Goal: Transaction & Acquisition: Purchase product/service

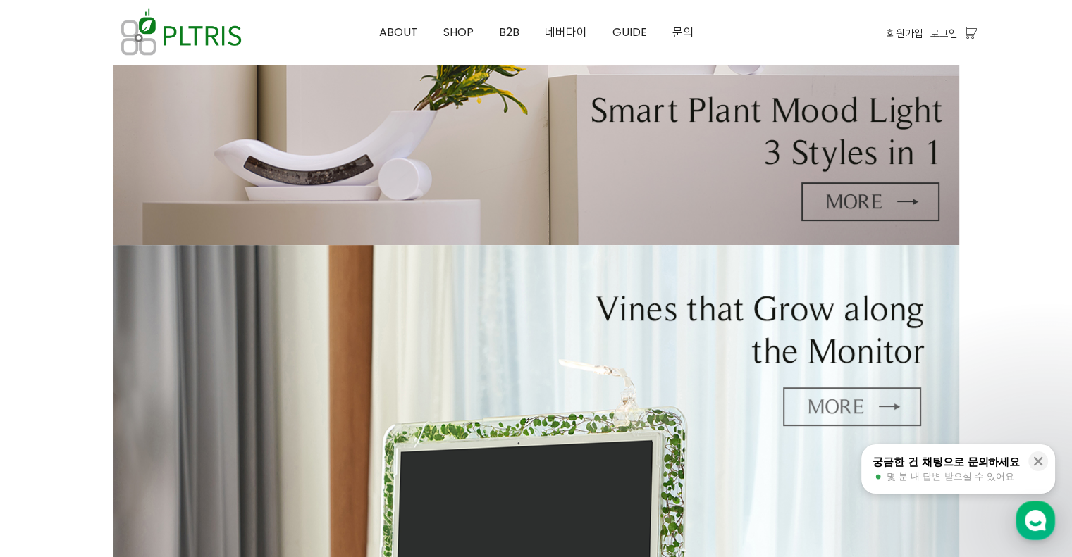
scroll to position [70, 0]
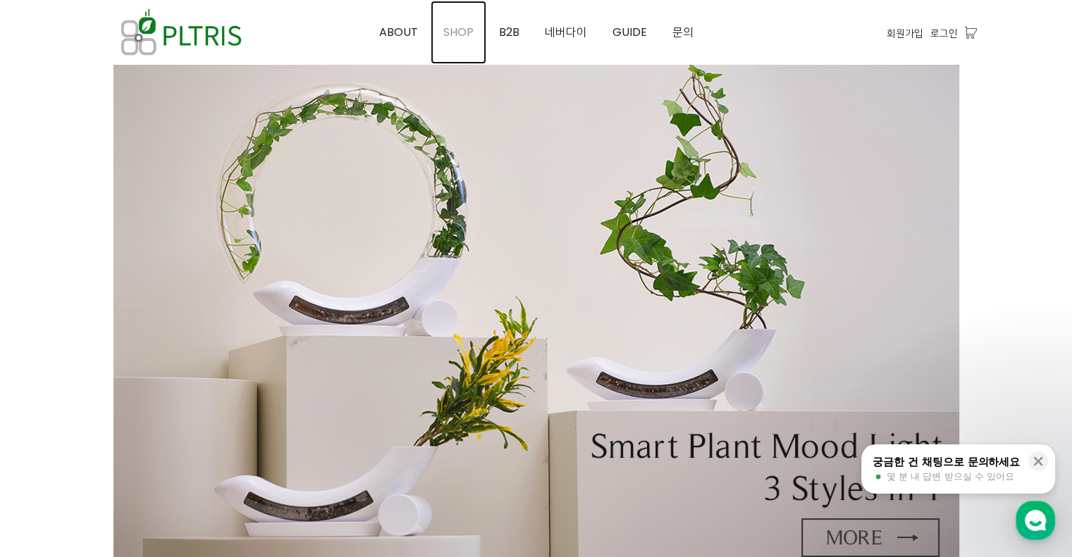
click at [464, 27] on span "SHOP" at bounding box center [458, 32] width 30 height 16
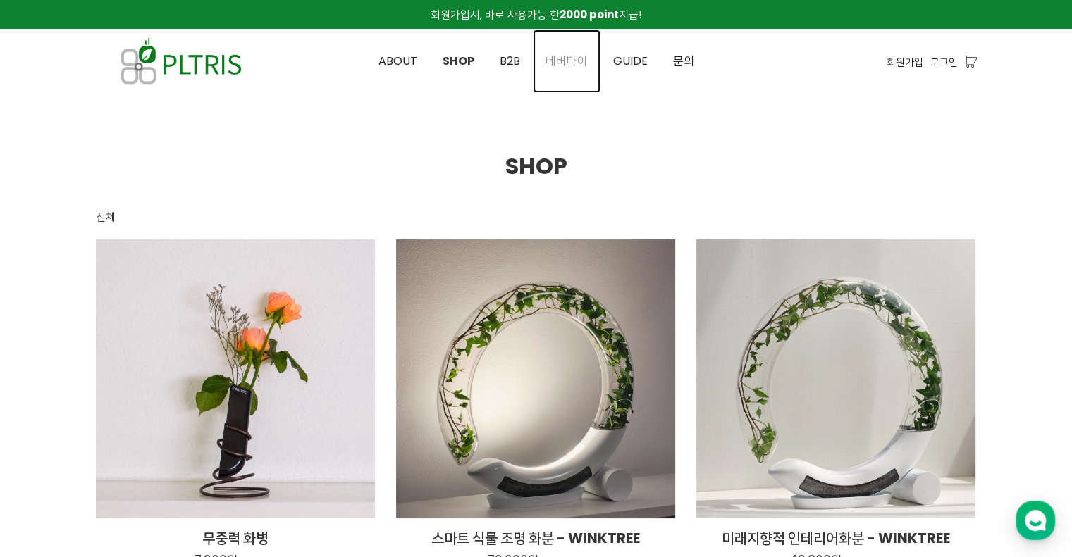
click at [572, 62] on span "네버다이" at bounding box center [567, 61] width 42 height 16
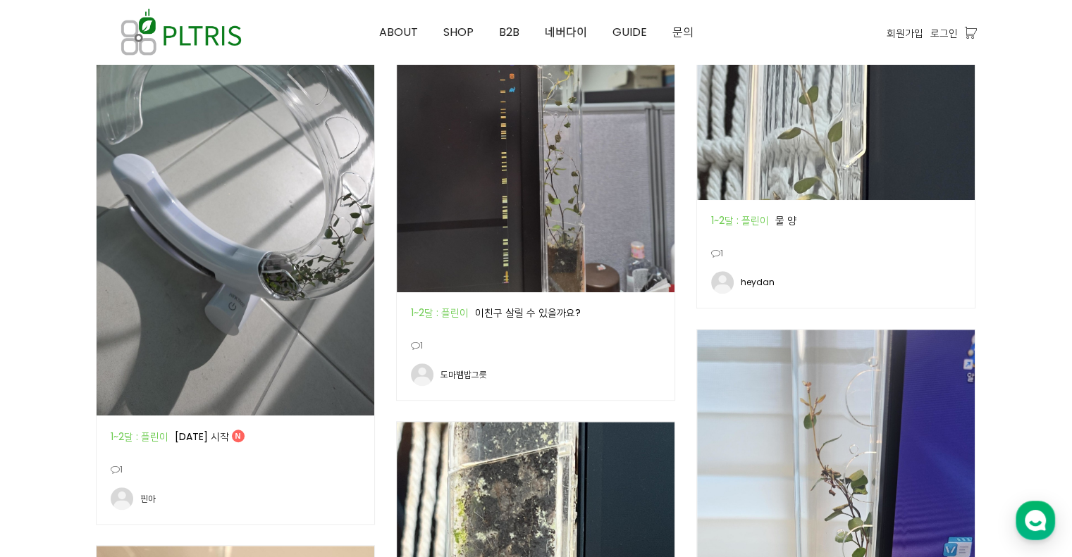
scroll to position [1269, 0]
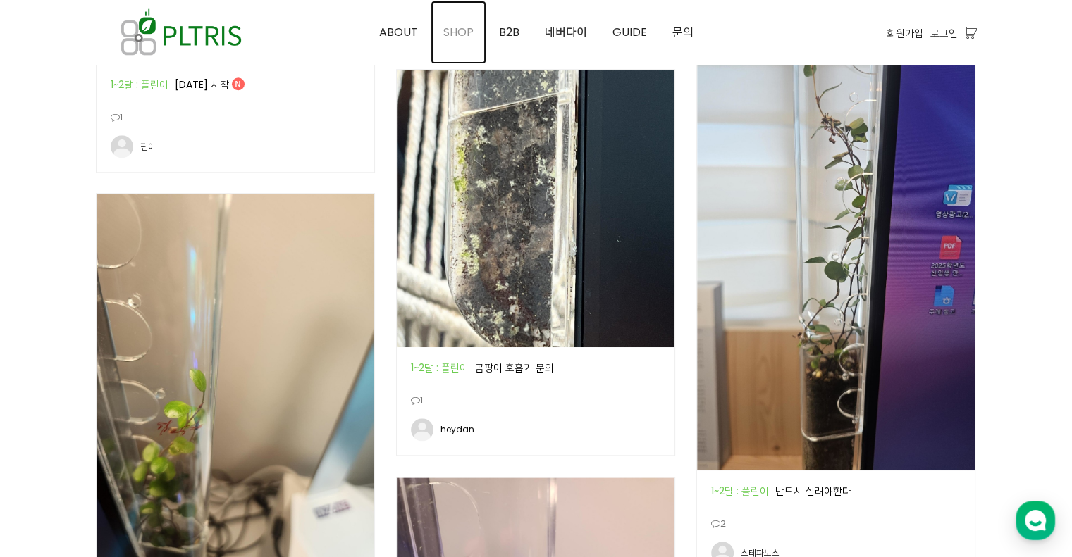
click at [445, 32] on span "SHOP" at bounding box center [458, 32] width 30 height 16
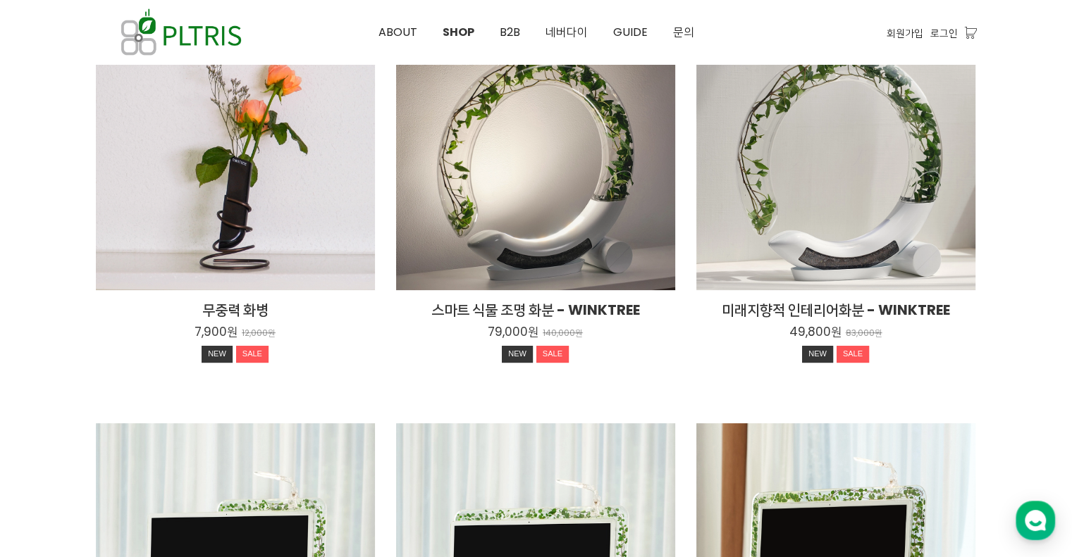
scroll to position [211, 0]
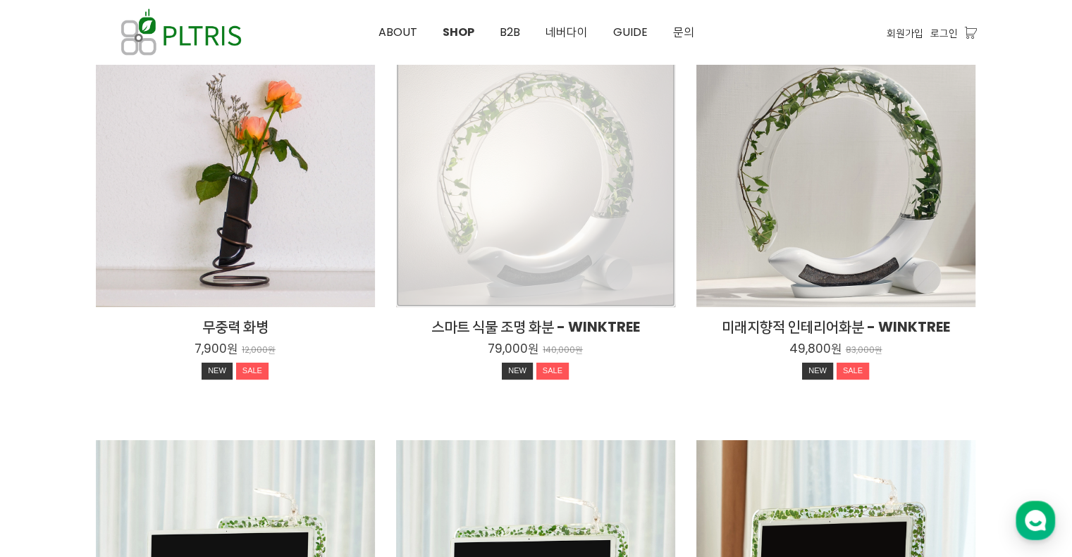
drag, startPoint x: 530, startPoint y: 269, endPoint x: 519, endPoint y: 307, distance: 39.5
click at [531, 270] on div "스마트 식물 조명 화분 - WINKTREE 79,000원 140,000원 NEW SALE" at bounding box center [535, 167] width 279 height 279
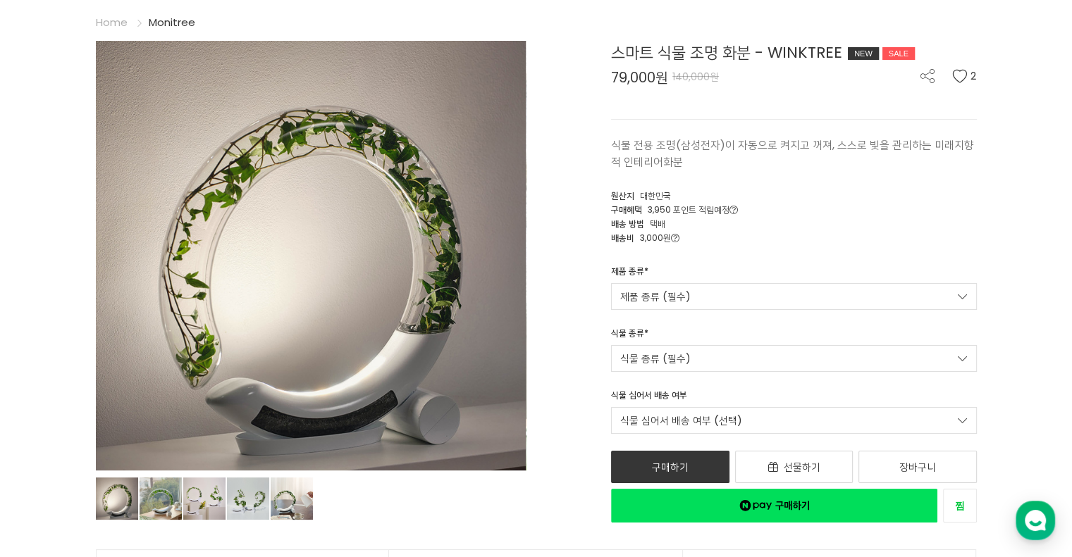
scroll to position [141, 0]
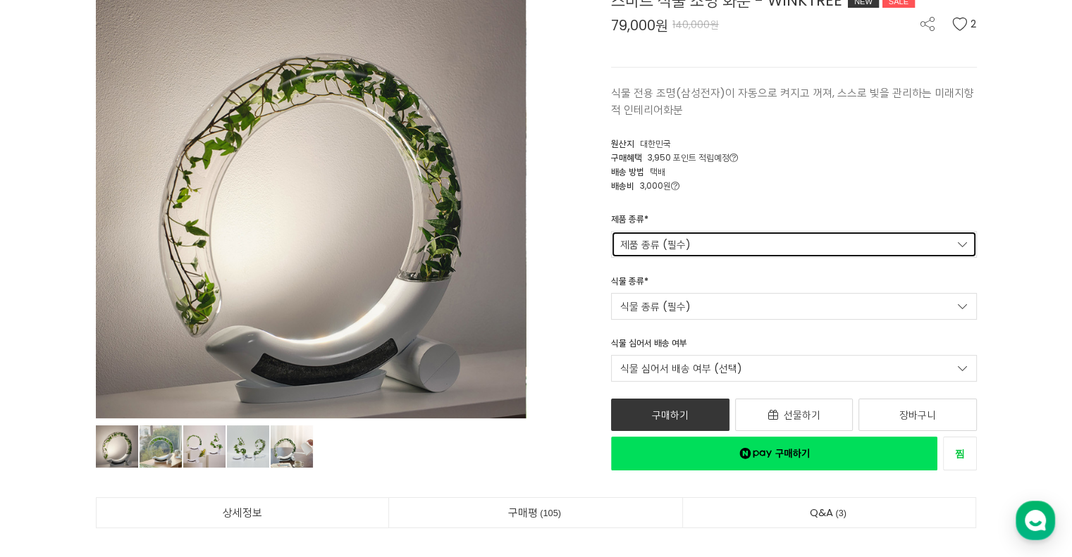
click at [739, 245] on link "제품 종류 (필수)" at bounding box center [794, 244] width 366 height 27
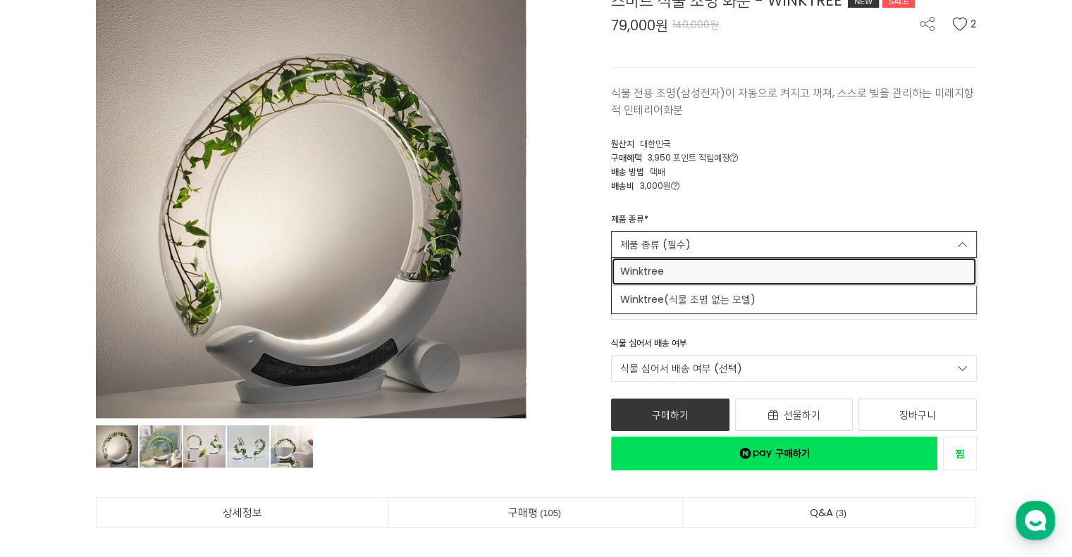
click at [741, 271] on span "Winktree" at bounding box center [793, 271] width 347 height 15
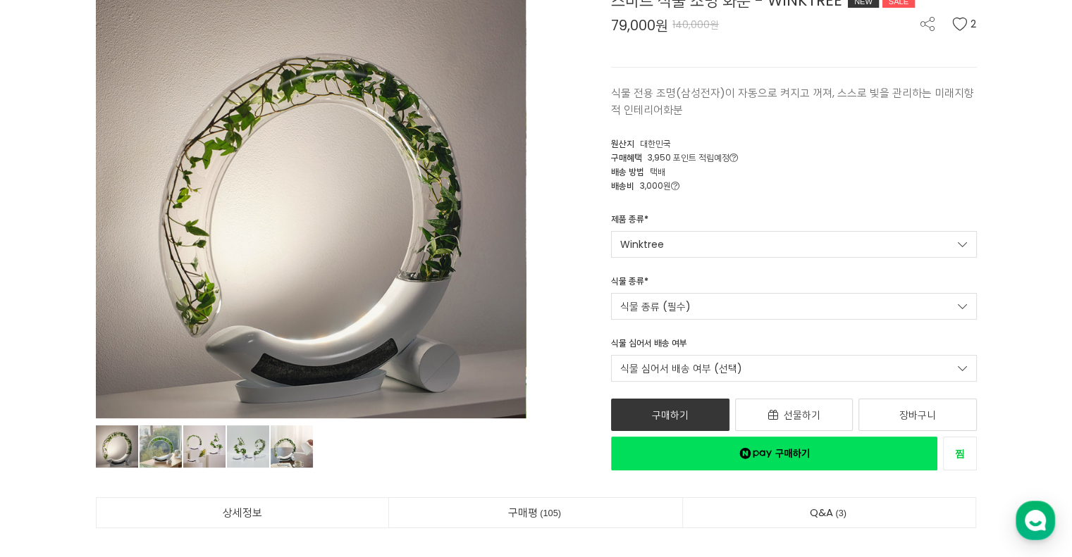
click at [741, 269] on div "제품 종류 * Winktree Winktree Winktree(식물 조명 없는 모델) 식물 종류 * 식물 종류 (필수) 아이비 79,000원 …" at bounding box center [793, 275] width 387 height 124
click at [756, 301] on link "식물 종류 (필수)" at bounding box center [794, 306] width 366 height 27
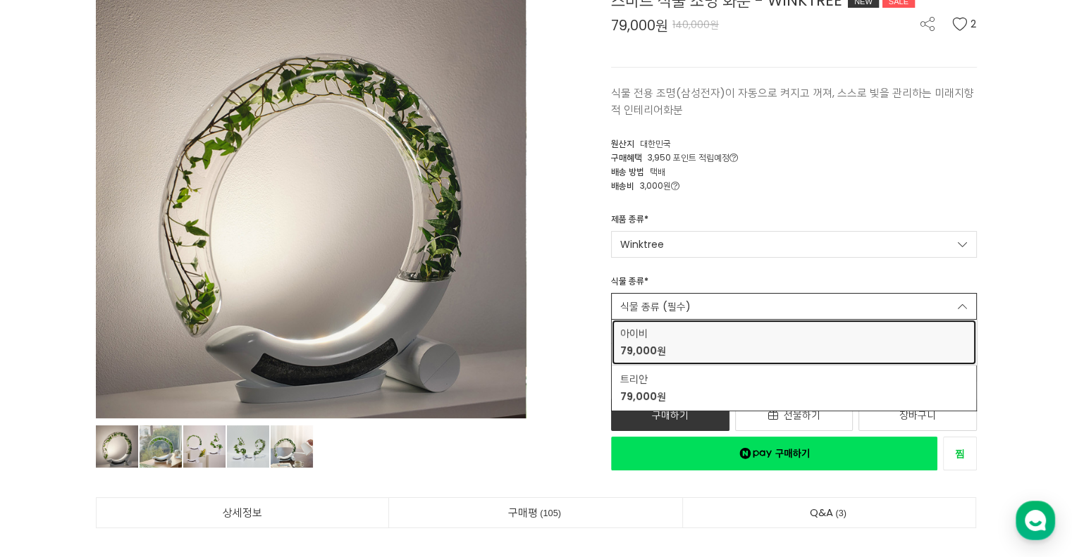
click at [743, 340] on div "아이비 79,000원" at bounding box center [793, 342] width 347 height 32
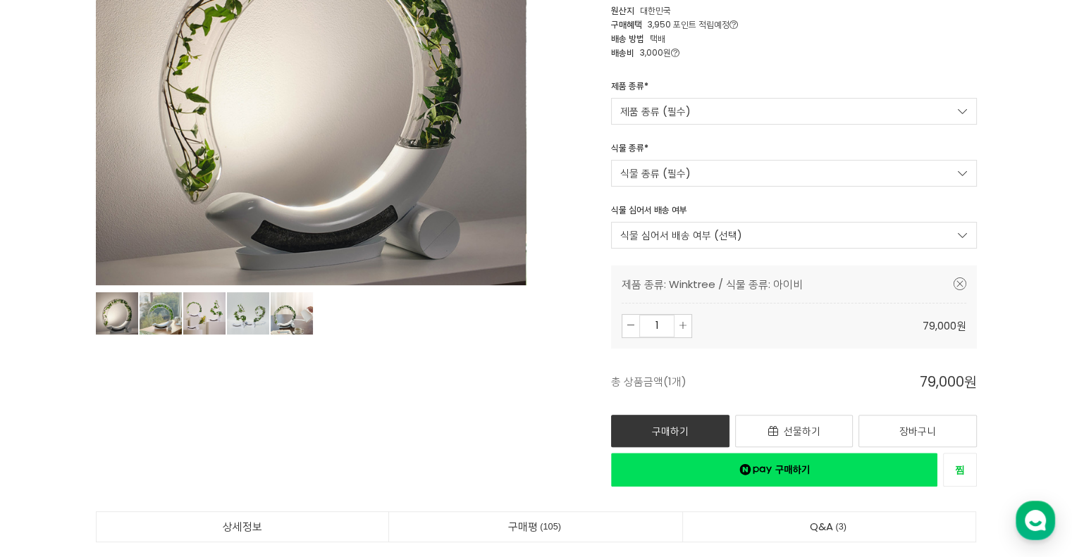
scroll to position [282, 0]
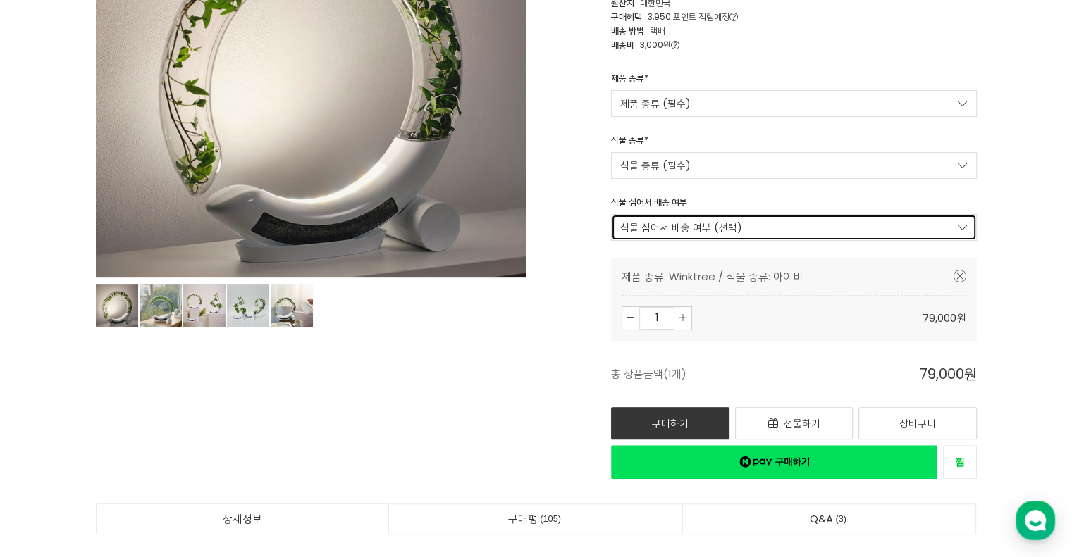
click at [767, 228] on link "식물 심어서 배송 여부 (선택)" at bounding box center [794, 227] width 366 height 27
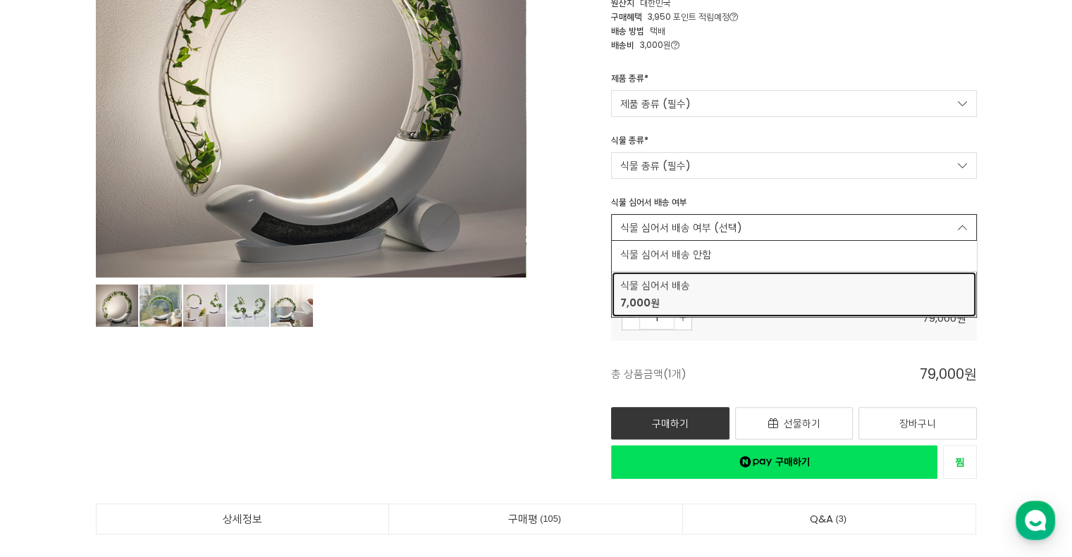
click at [760, 291] on span "식물 심어서 배송" at bounding box center [793, 285] width 347 height 15
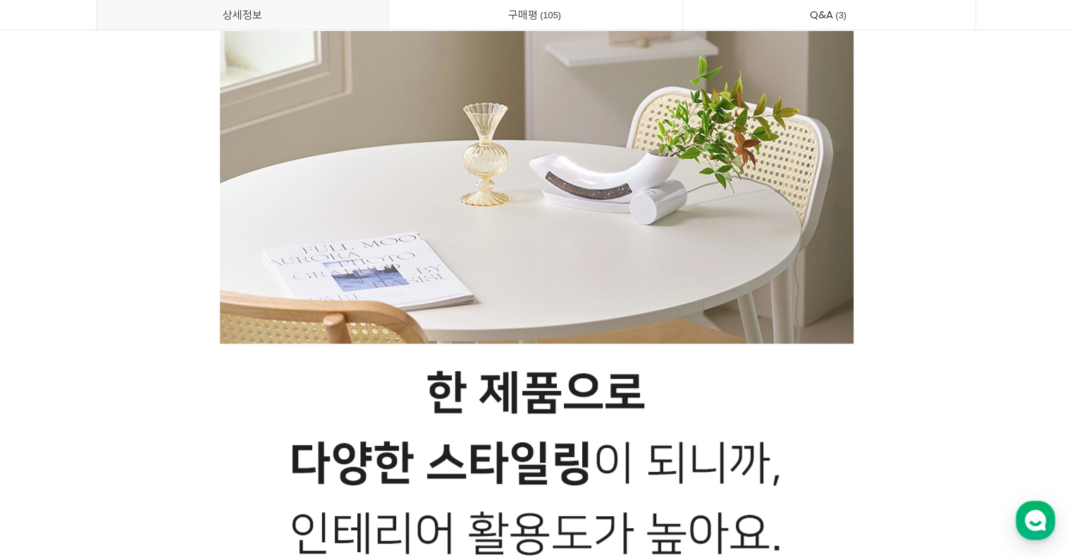
scroll to position [11206, 0]
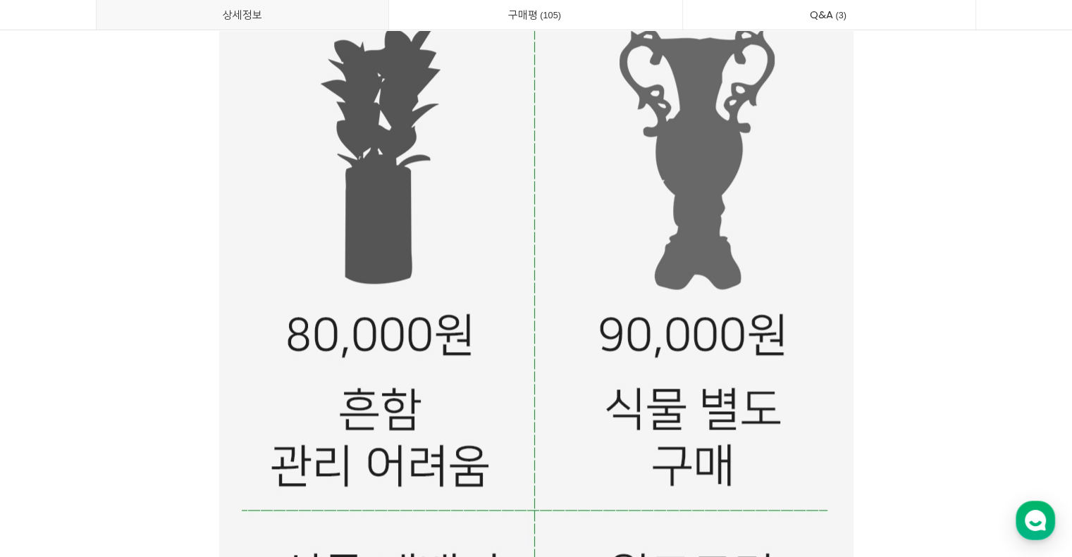
scroll to position [13039, 0]
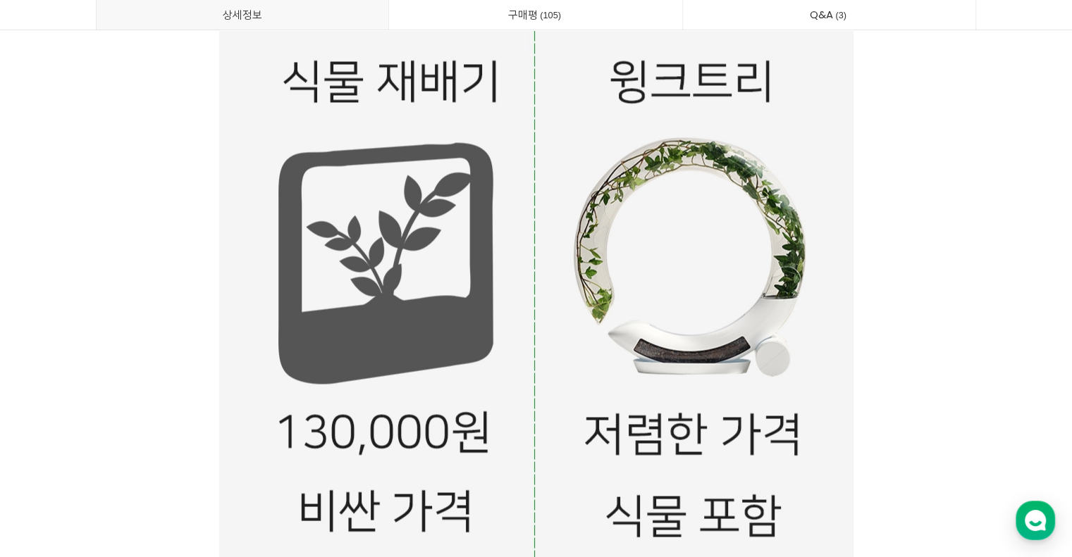
drag, startPoint x: 235, startPoint y: 299, endPoint x: 226, endPoint y: 296, distance: 8.9
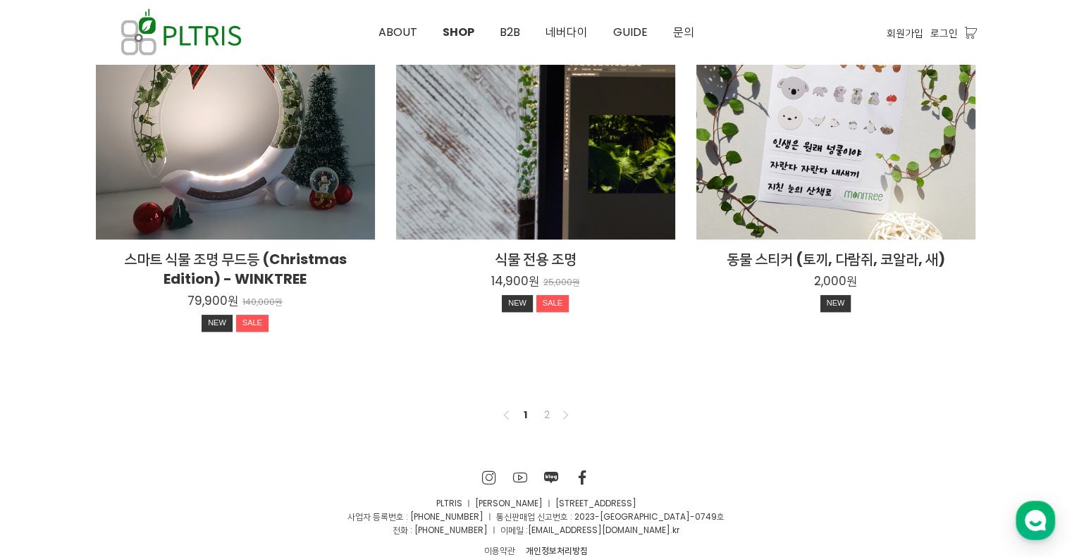
scroll to position [1143, 0]
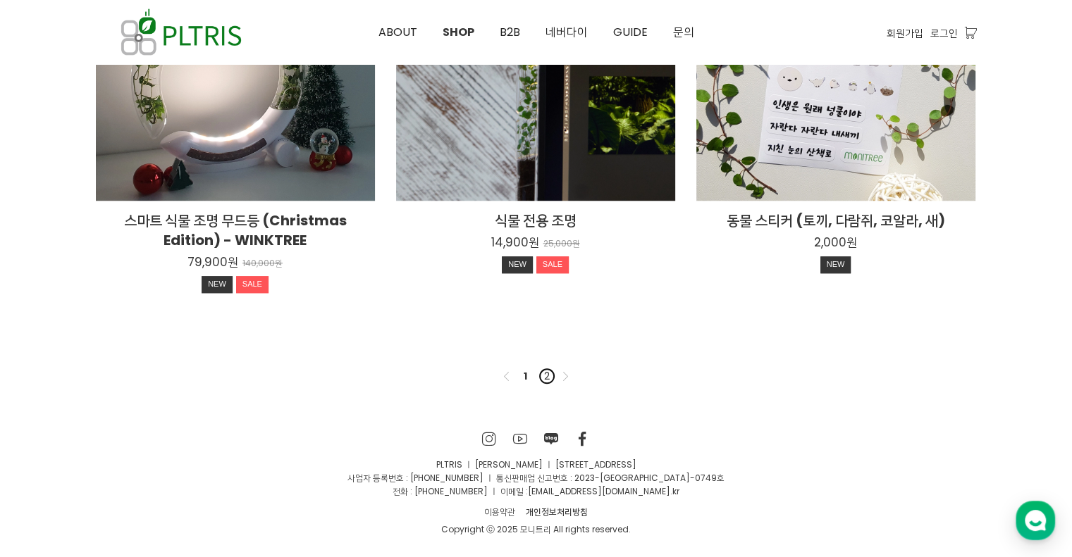
click at [550, 383] on link "2" at bounding box center [546, 376] width 17 height 17
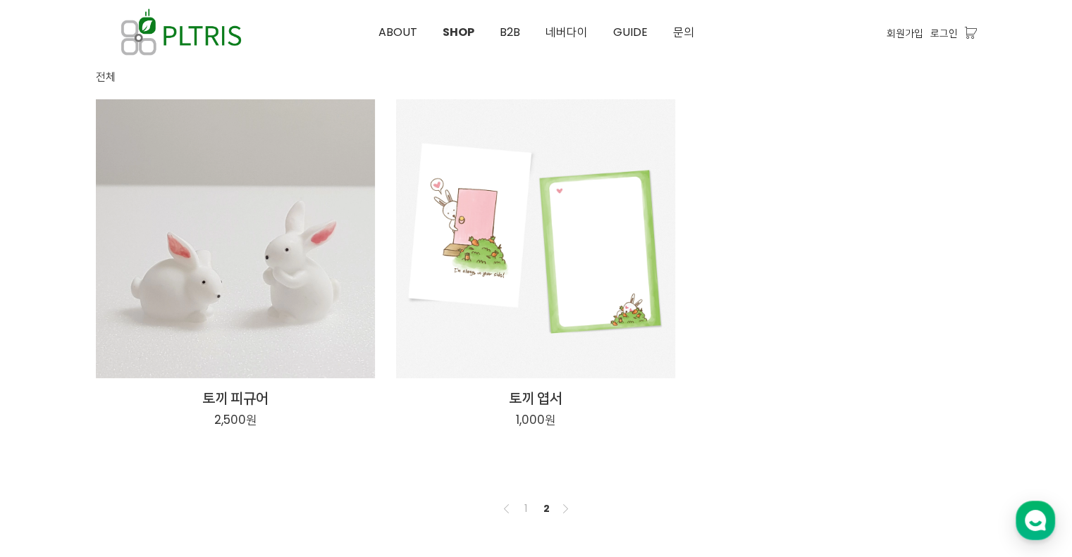
scroll to position [141, 0]
click at [522, 506] on link "1" at bounding box center [525, 508] width 17 height 17
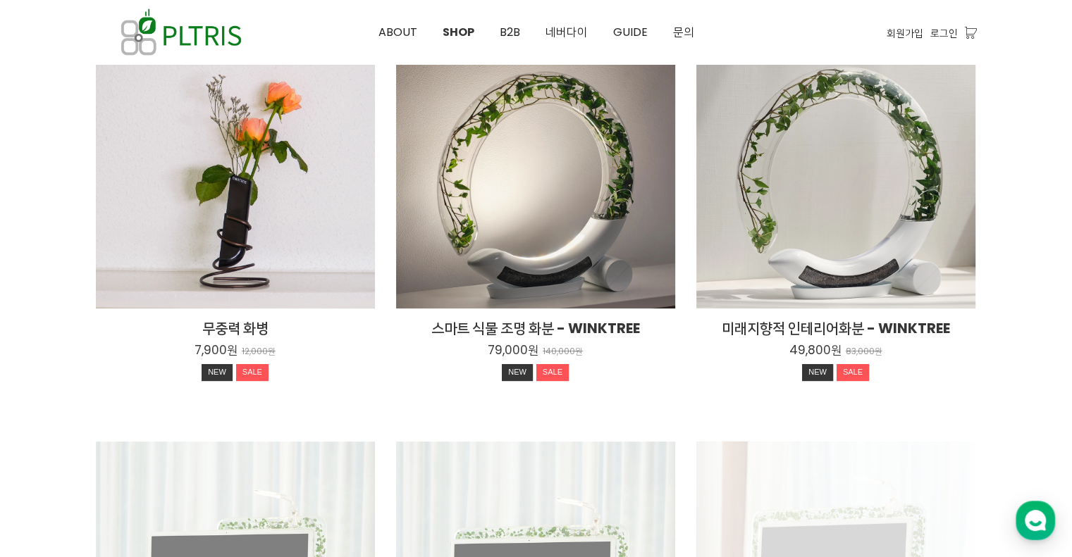
scroll to position [211, 0]
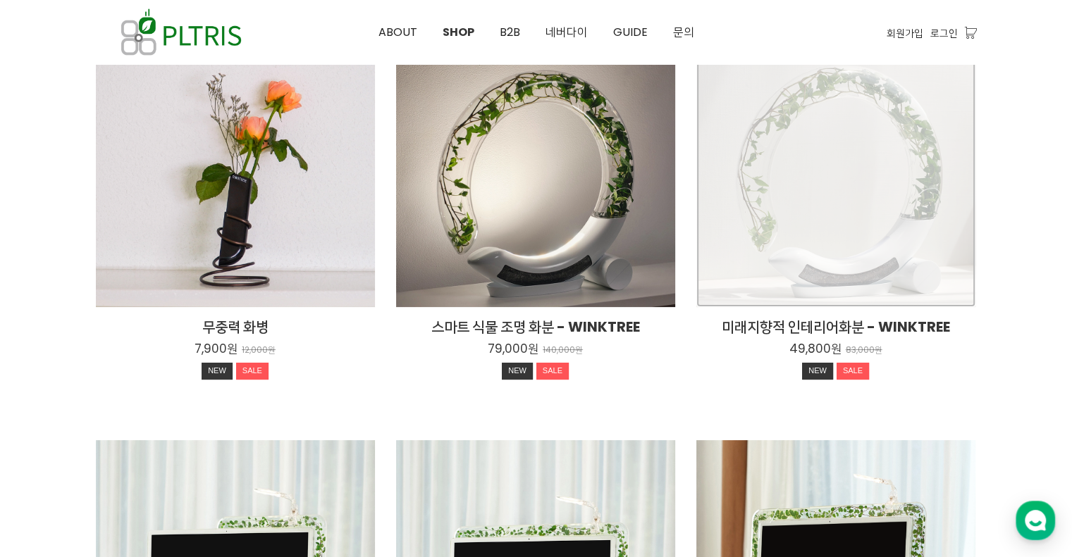
click at [860, 190] on div "미래지향적 인테리어화분 - WINKTREE 49,800원 83,000원 NEW SALE" at bounding box center [835, 167] width 279 height 279
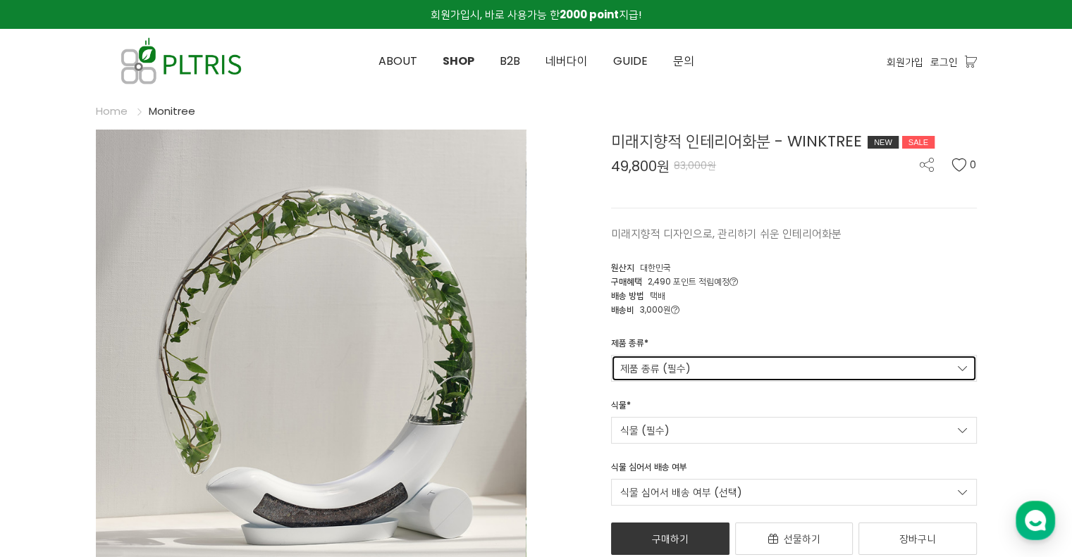
click at [698, 366] on link "제품 종류 (필수)" at bounding box center [794, 368] width 366 height 27
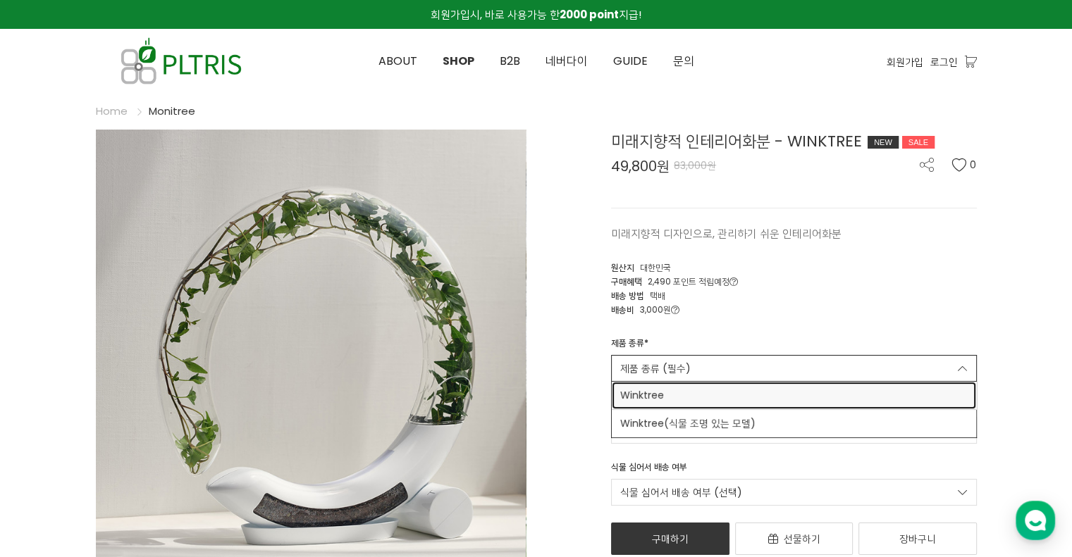
click at [708, 401] on span "Winktree" at bounding box center [793, 395] width 347 height 15
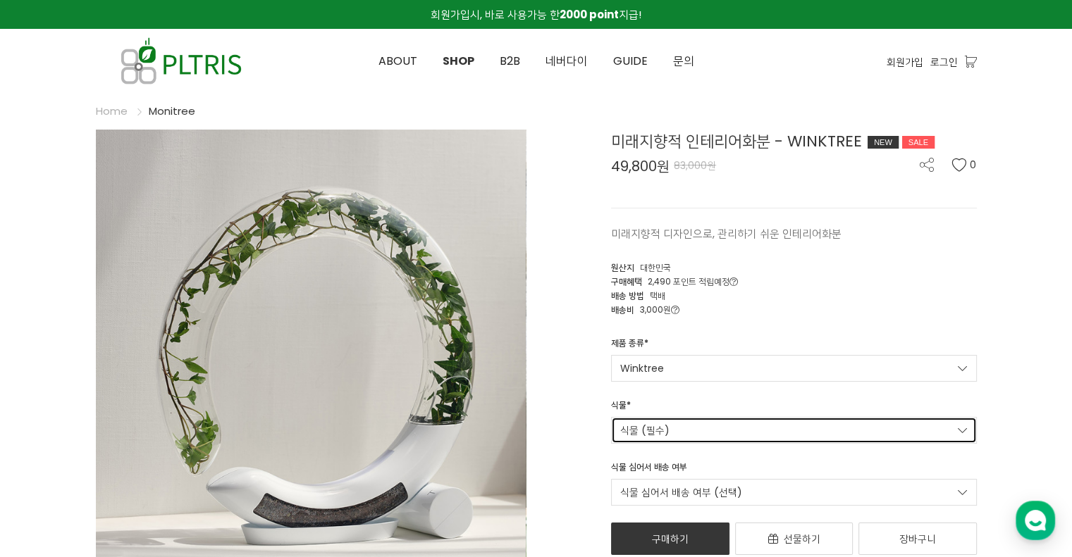
click at [697, 424] on link "식물 (필수)" at bounding box center [794, 430] width 366 height 27
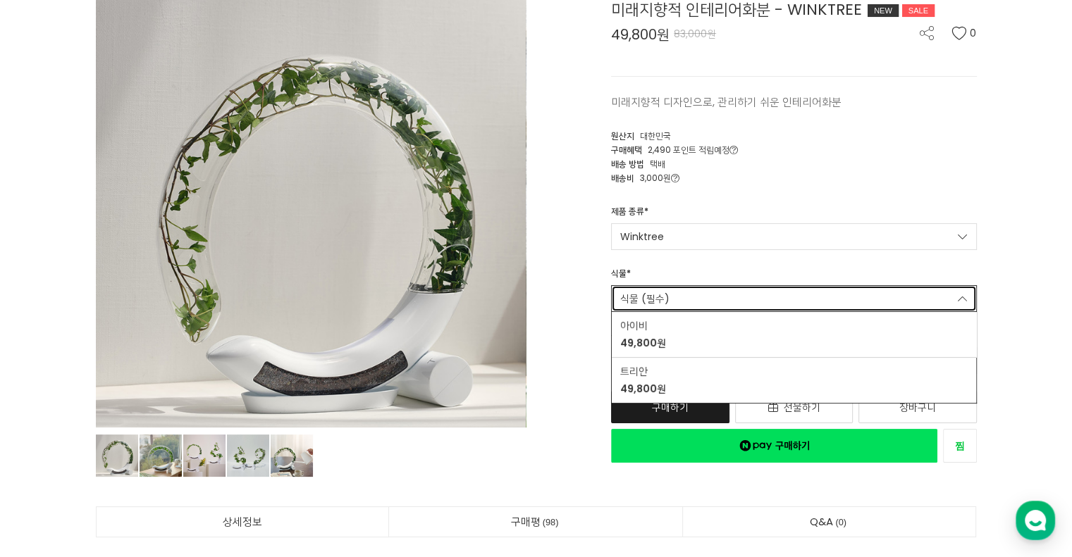
scroll to position [141, 0]
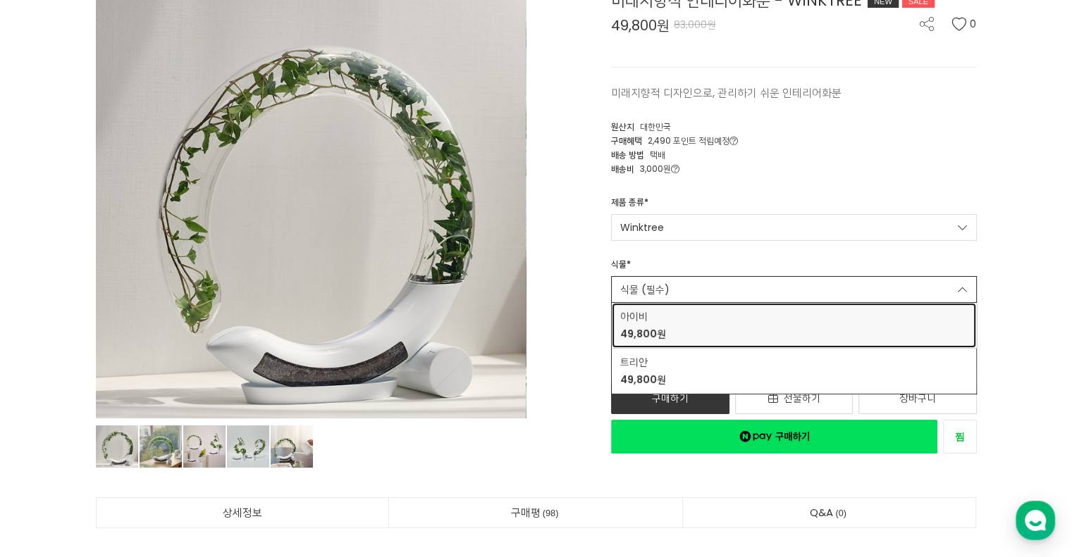
click at [713, 335] on div "아이비 49,800원" at bounding box center [793, 325] width 347 height 32
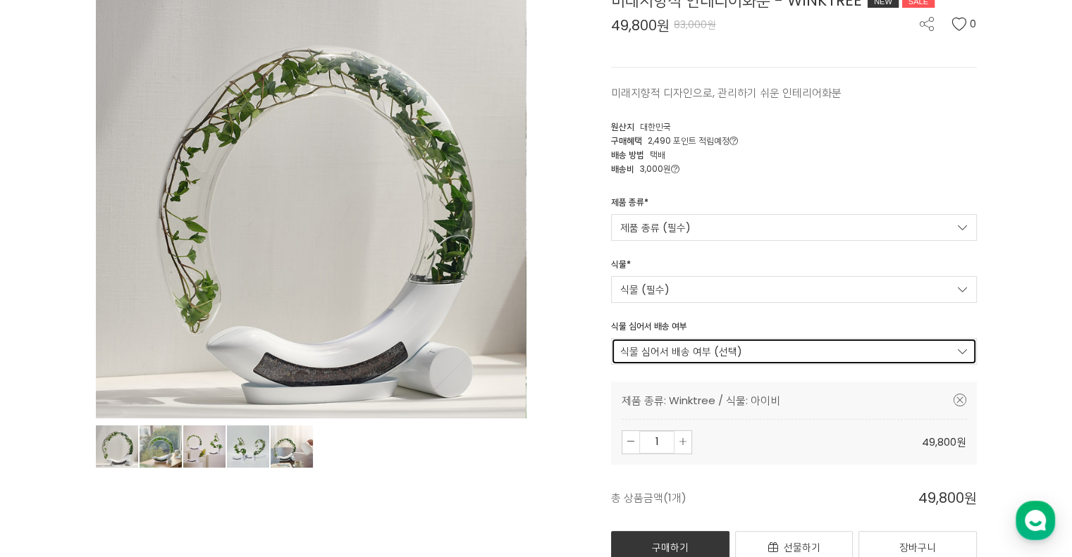
click at [713, 346] on link "식물 심어서 배송 여부 (선택)" at bounding box center [794, 351] width 366 height 27
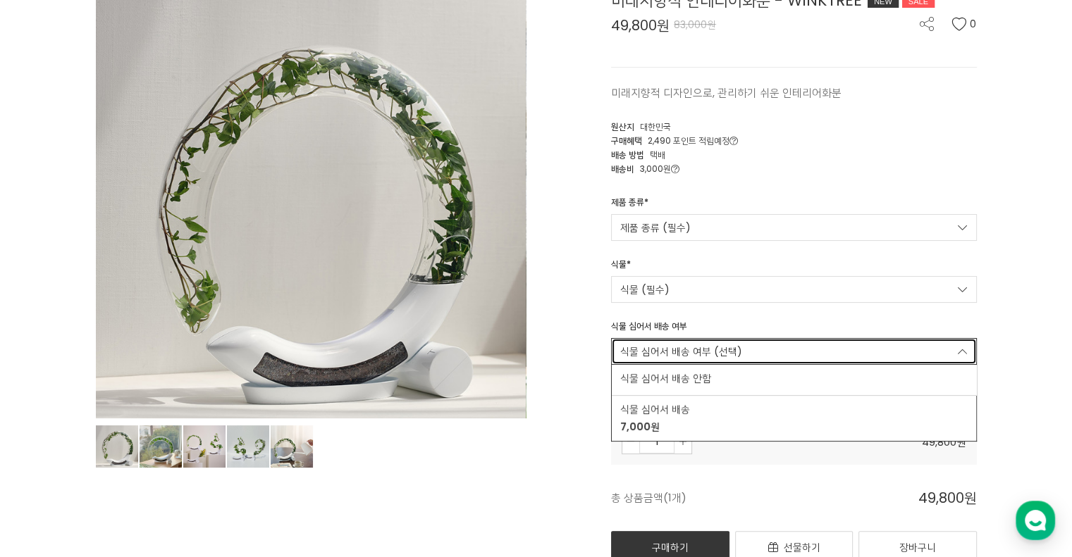
click at [713, 346] on link "식물 심어서 배송 여부 (선택)" at bounding box center [794, 351] width 366 height 27
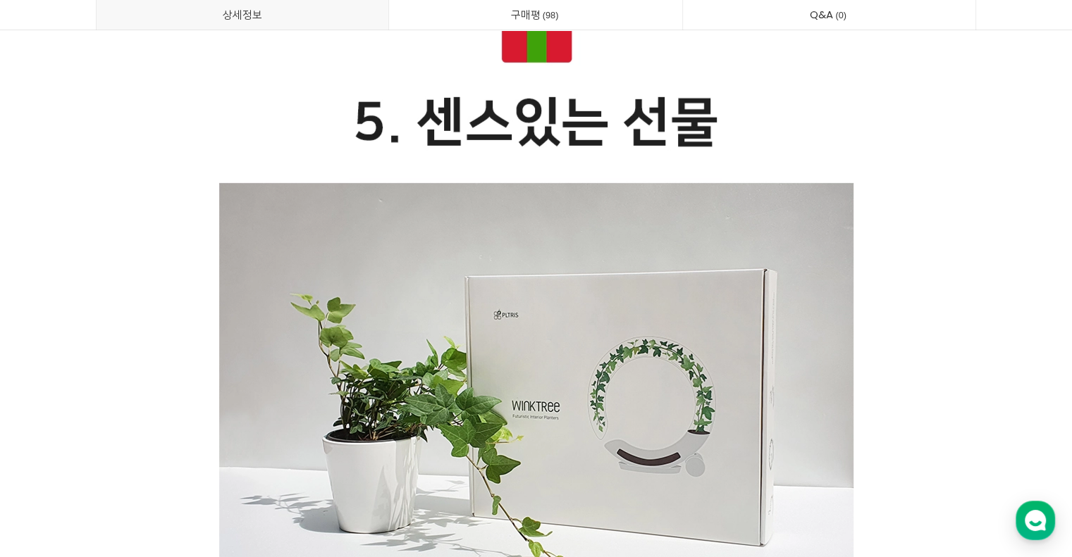
scroll to position [20199, 0]
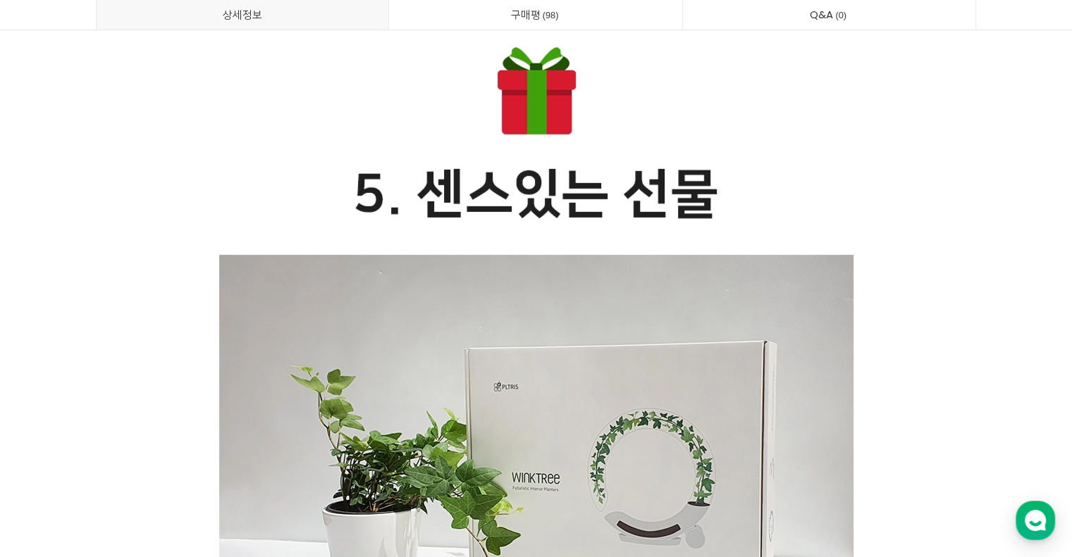
drag, startPoint x: 1008, startPoint y: 296, endPoint x: 944, endPoint y: 285, distance: 64.3
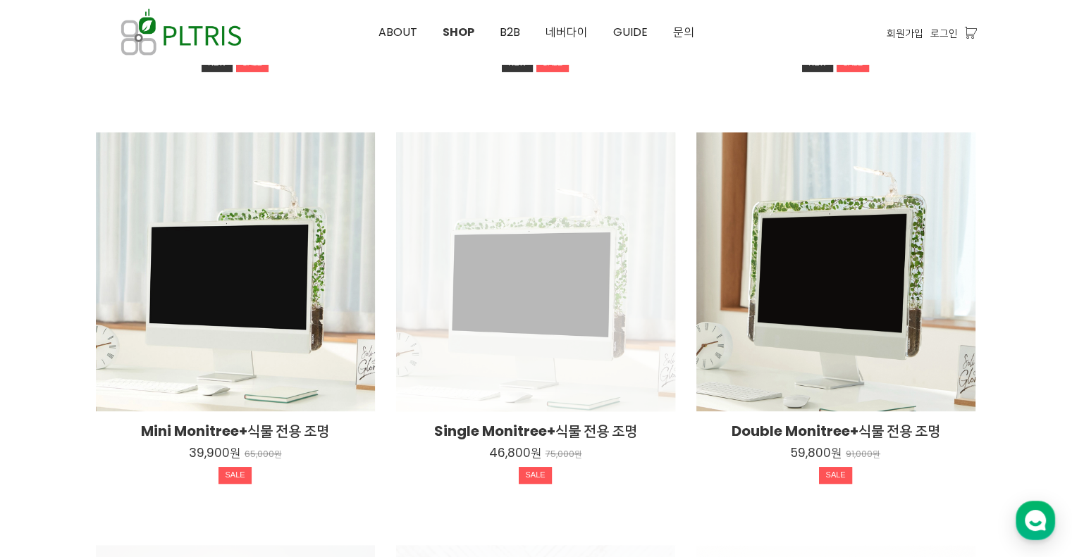
scroll to position [634, 0]
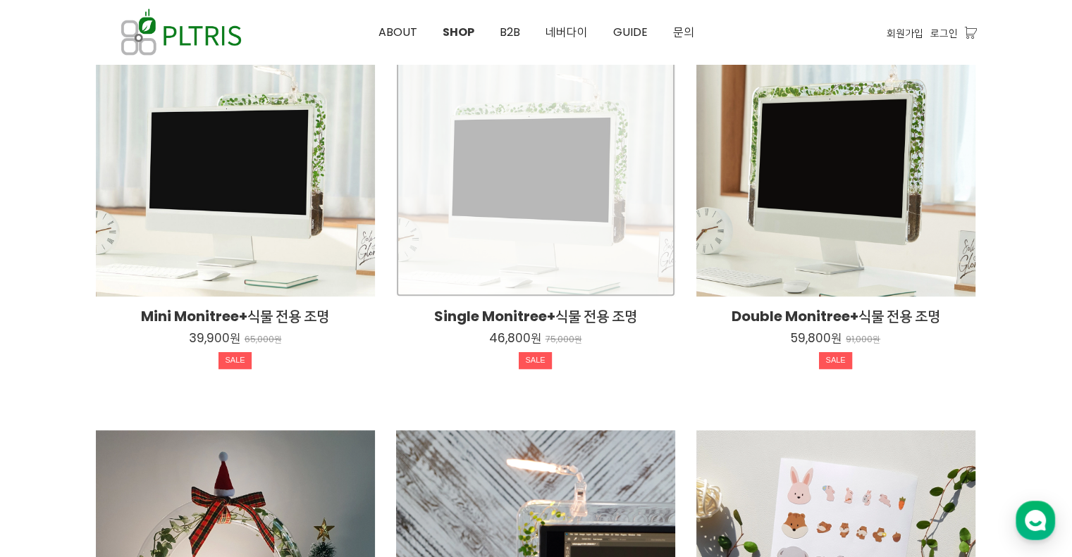
click at [553, 212] on div "Single Monitree+식물 전용 조명 46,800원 75,000원 SALE" at bounding box center [535, 157] width 279 height 279
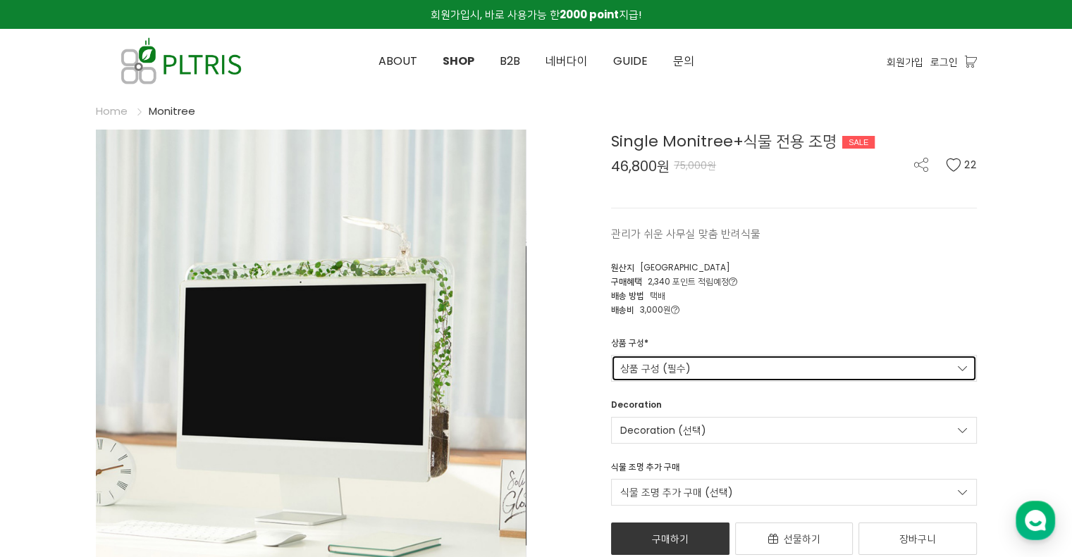
click at [772, 369] on link "상품 구성 (필수)" at bounding box center [794, 368] width 366 height 27
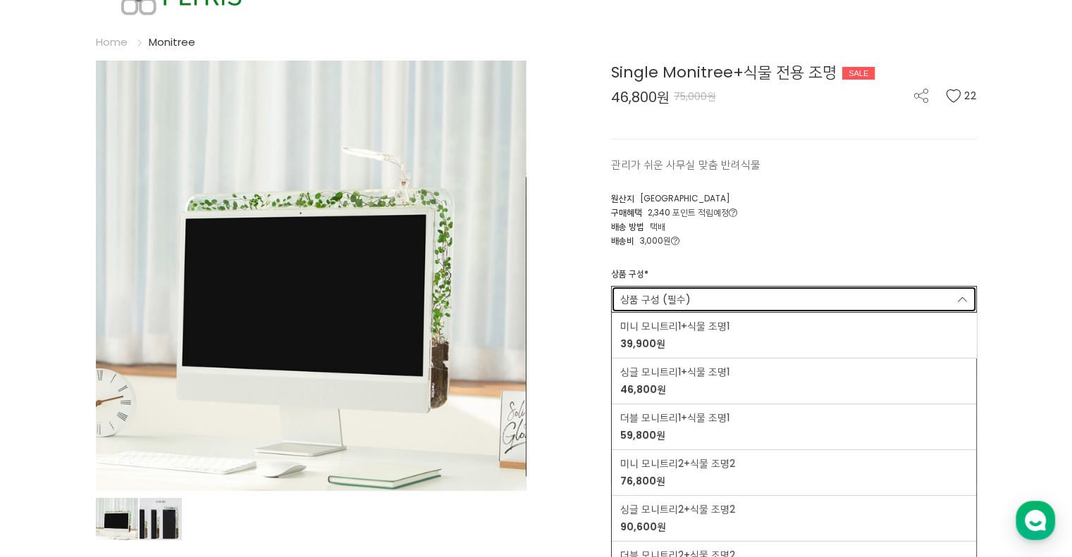
scroll to position [141, 0]
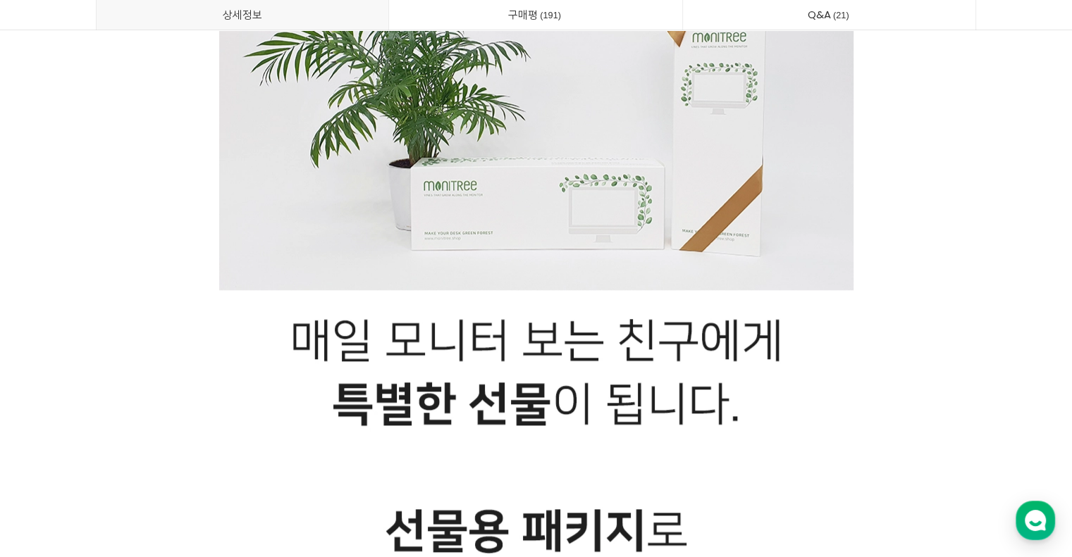
scroll to position [28121, 0]
